Goal: Complete application form

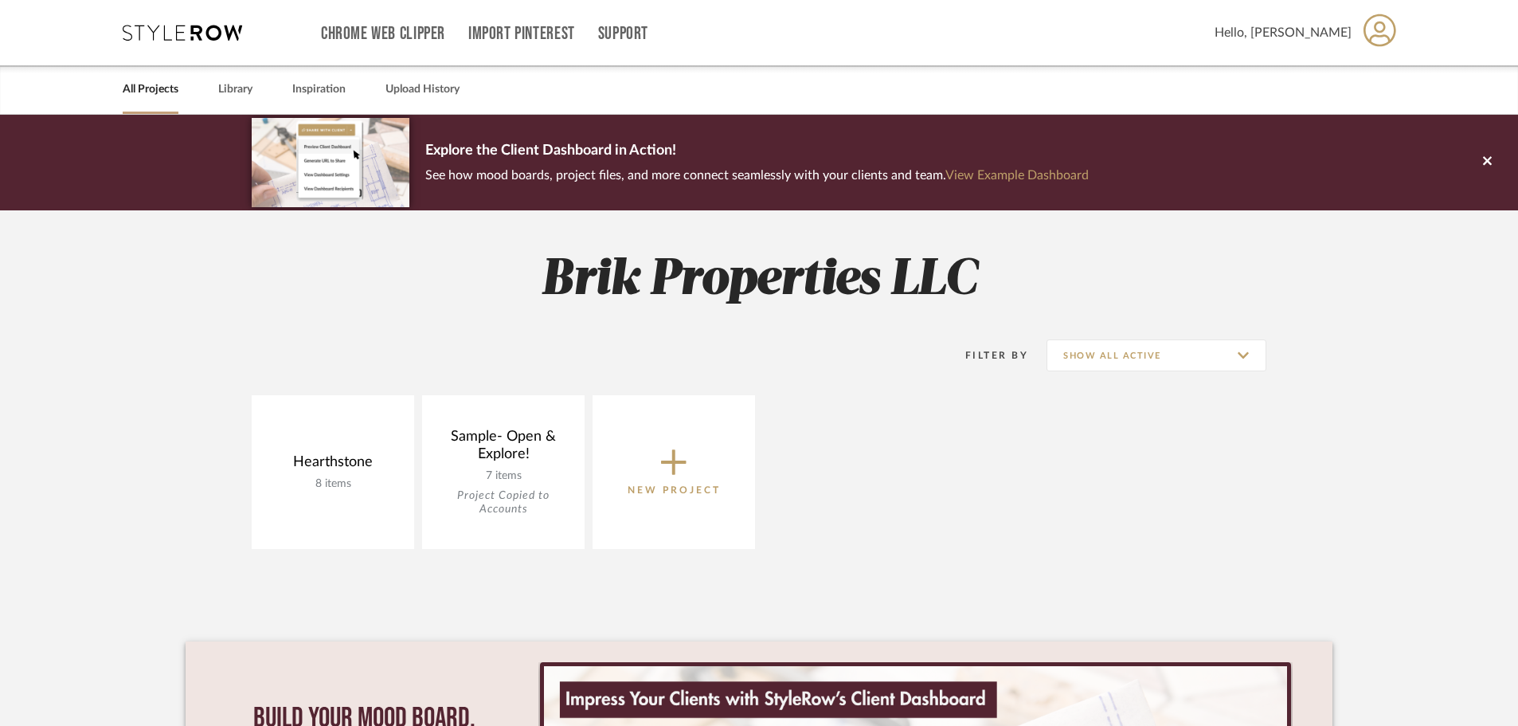
scroll to position [338, 0]
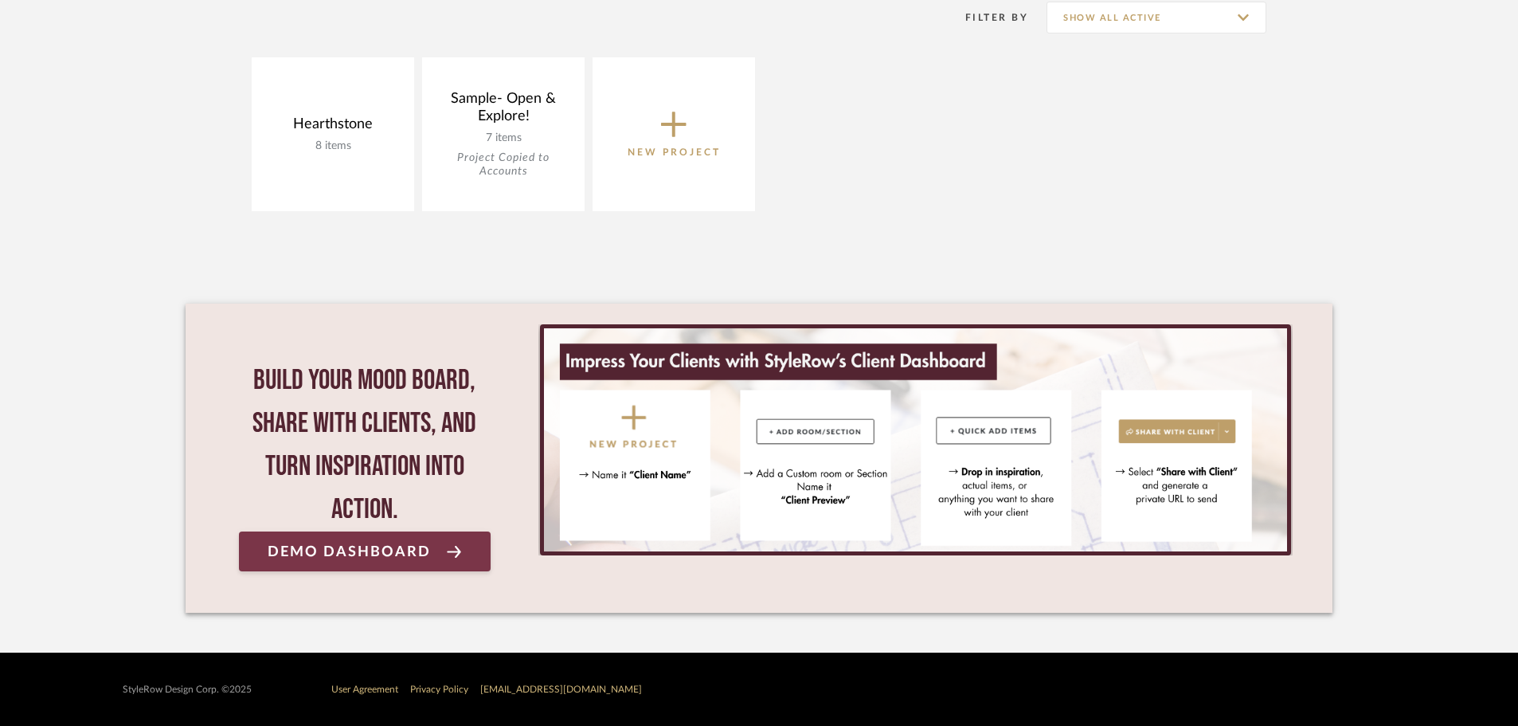
click at [310, 544] on span "Demo Dashboard" at bounding box center [349, 551] width 163 height 15
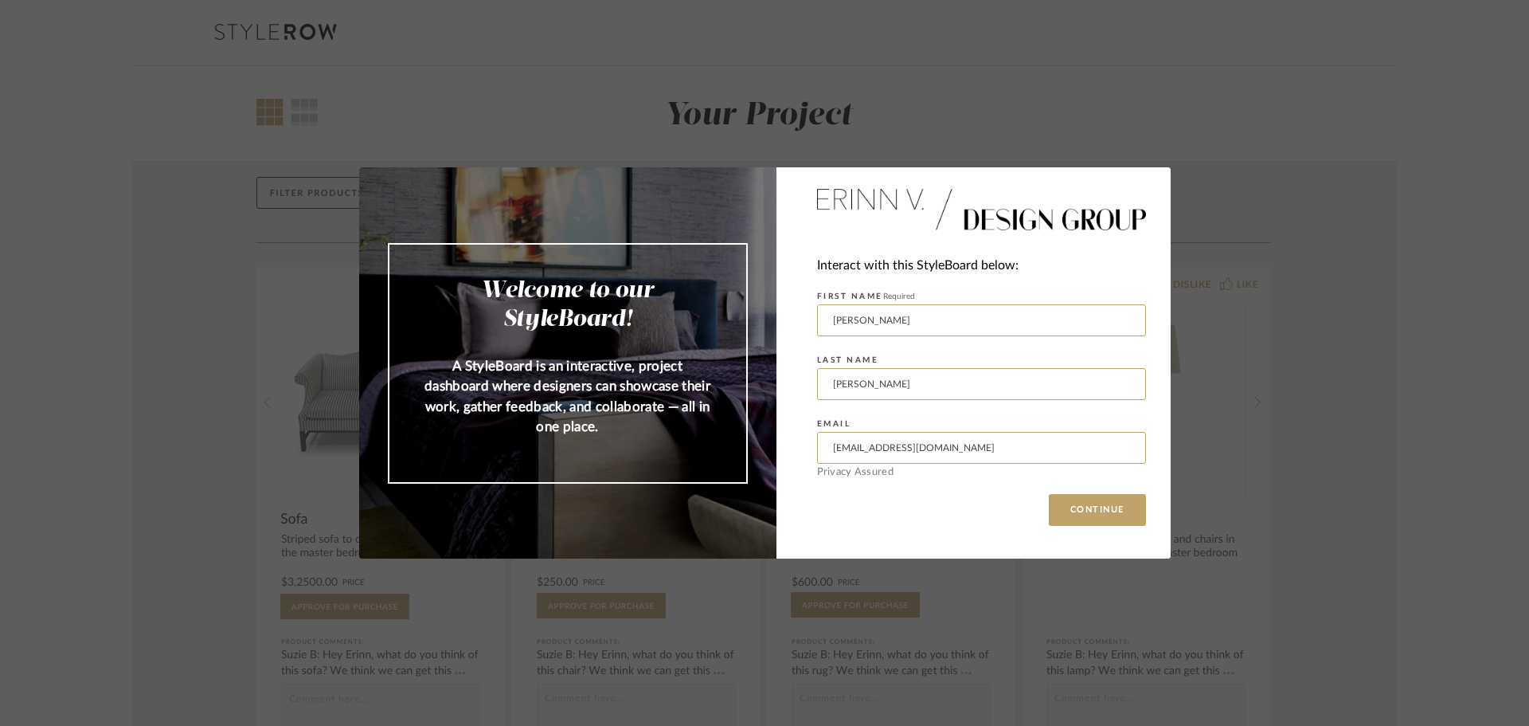
click at [979, 663] on div "Welcome to our StyleBoard! A StyleBoard is an interactive, project dashboard wh…" at bounding box center [764, 363] width 1529 height 726
click at [1107, 523] on button "CONTINUE" at bounding box center [1097, 510] width 97 height 32
click at [1032, 329] on input "Ashley" at bounding box center [981, 320] width 329 height 32
click at [1092, 422] on fieldset "EMAIL ashleysprik@brikproperties.com" at bounding box center [981, 439] width 329 height 52
click at [1086, 538] on div "Interact with this StyleBoard below: FIRST NAME Required Ashley LAST NAME Sprik…" at bounding box center [974, 362] width 394 height 391
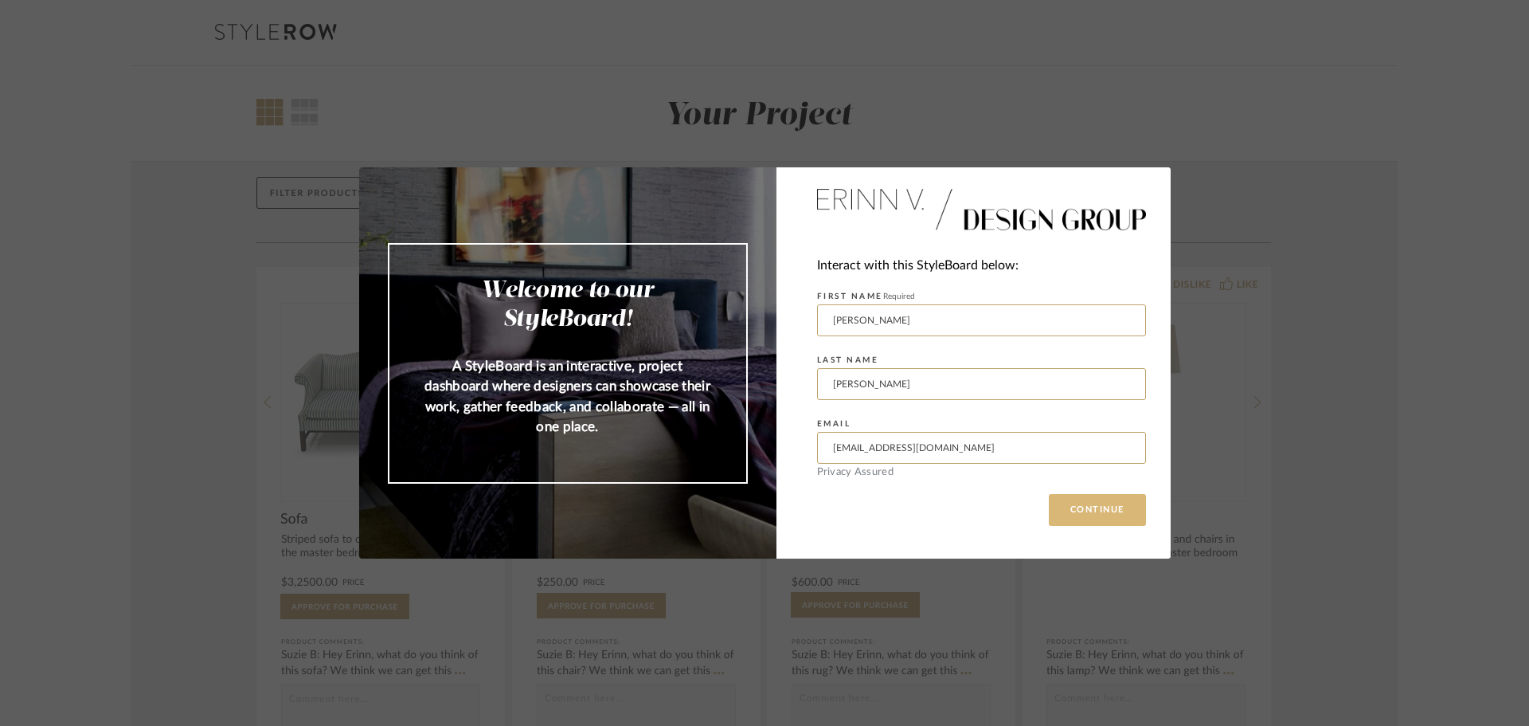
click at [1098, 508] on button "CONTINUE" at bounding box center [1097, 510] width 97 height 32
